Goal: Task Accomplishment & Management: Manage account settings

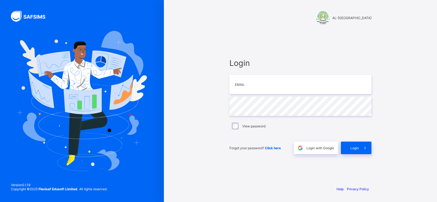
type input "**********"
click at [357, 145] on div "Login" at bounding box center [356, 147] width 31 height 13
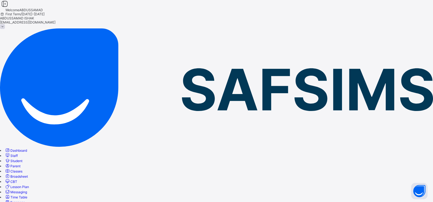
click at [18, 153] on span "Staff" at bounding box center [13, 155] width 7 height 4
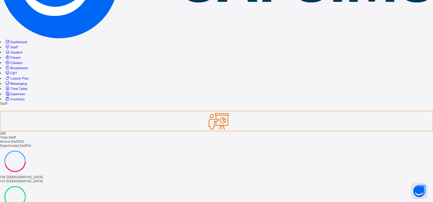
scroll to position [109, 0]
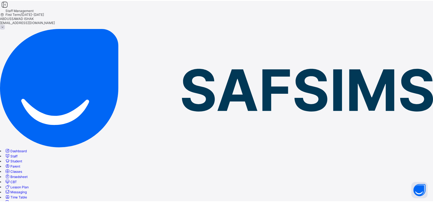
scroll to position [45, 0]
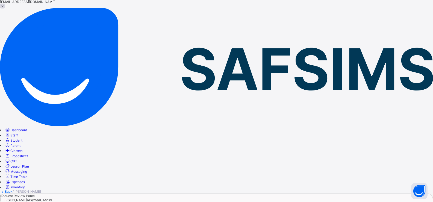
scroll to position [3, 0]
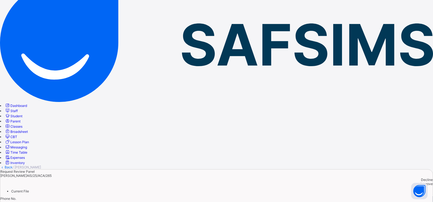
scroll to position [21, 0]
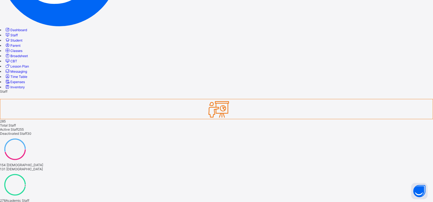
scroll to position [129, 0]
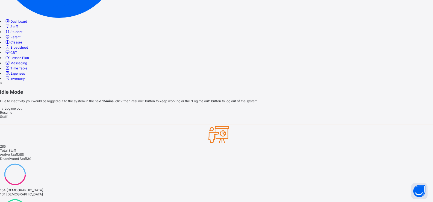
click at [12, 114] on span "Resume" at bounding box center [6, 112] width 12 height 4
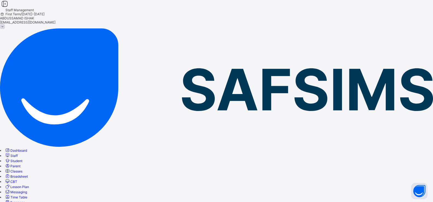
click at [18, 153] on span "Staff" at bounding box center [13, 155] width 7 height 4
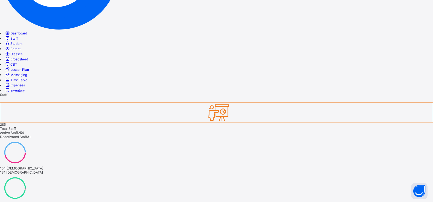
scroll to position [129, 0]
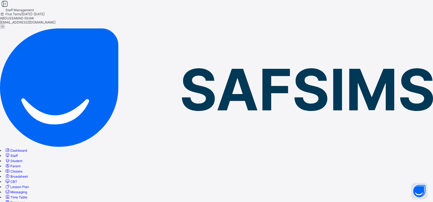
click at [18, 153] on span "Staff" at bounding box center [13, 155] width 7 height 4
drag, startPoint x: 276, startPoint y: 121, endPoint x: 260, endPoint y: 109, distance: 19.6
